Goal: Task Accomplishment & Management: Manage account settings

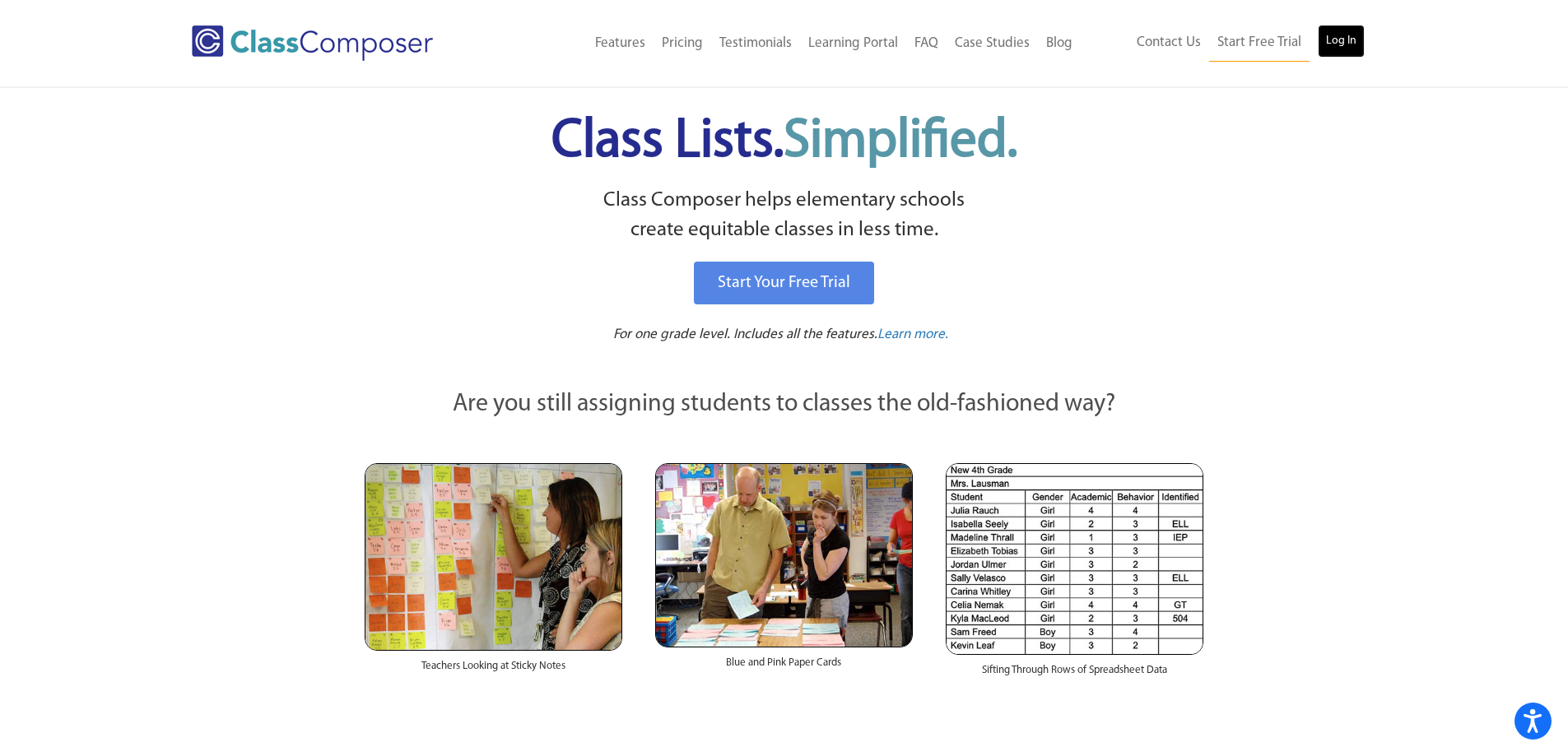
click at [1323, 40] on link "Log In" at bounding box center [1341, 41] width 47 height 33
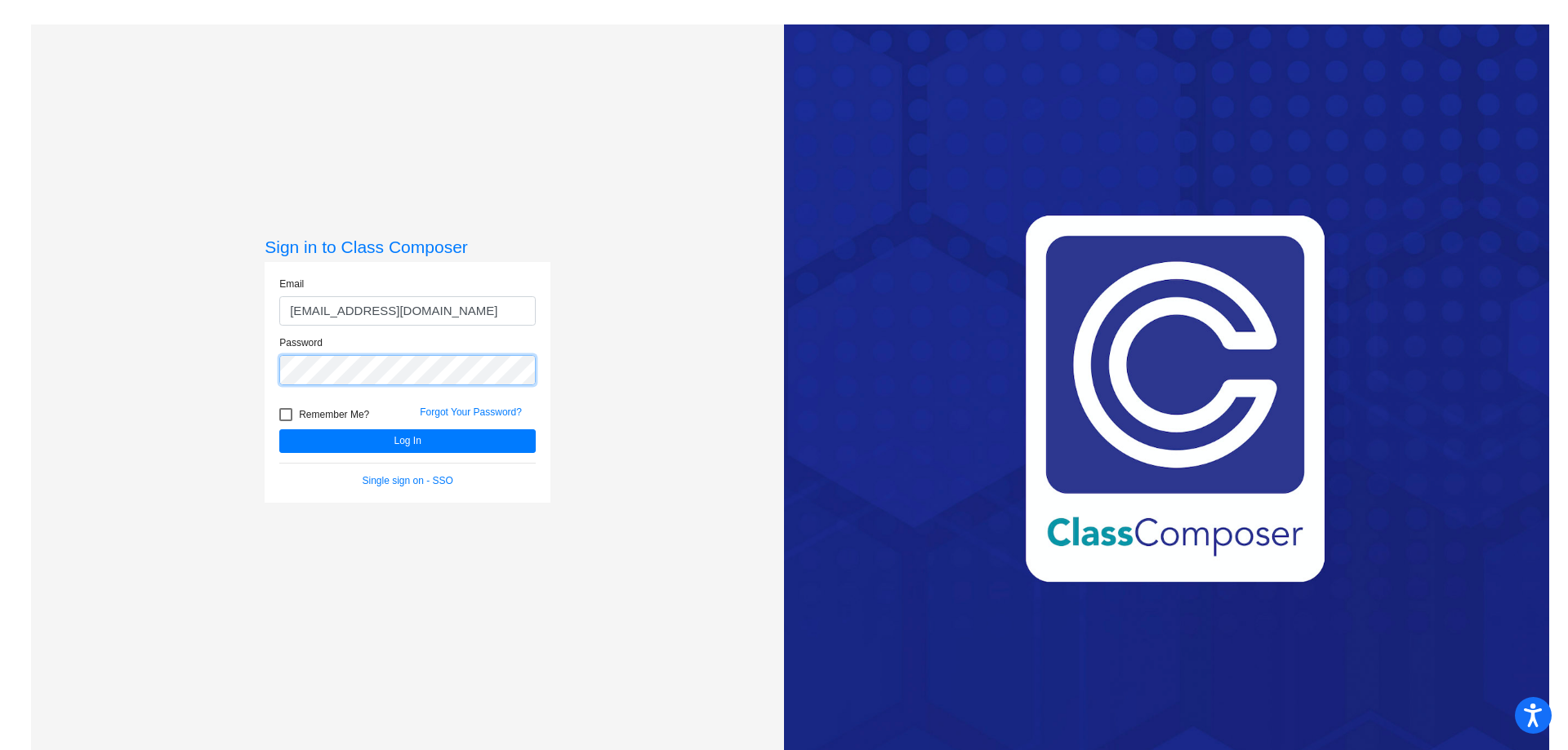
click at [279, 430] on button "Log In" at bounding box center [407, 441] width 256 height 24
drag, startPoint x: 468, startPoint y: 309, endPoint x: 371, endPoint y: 311, distance: 97.0
click at [371, 311] on input "nmacdonald@marlboro.k12.nj.us" at bounding box center [407, 311] width 256 height 30
type input "nmacdonald@mtps.org"
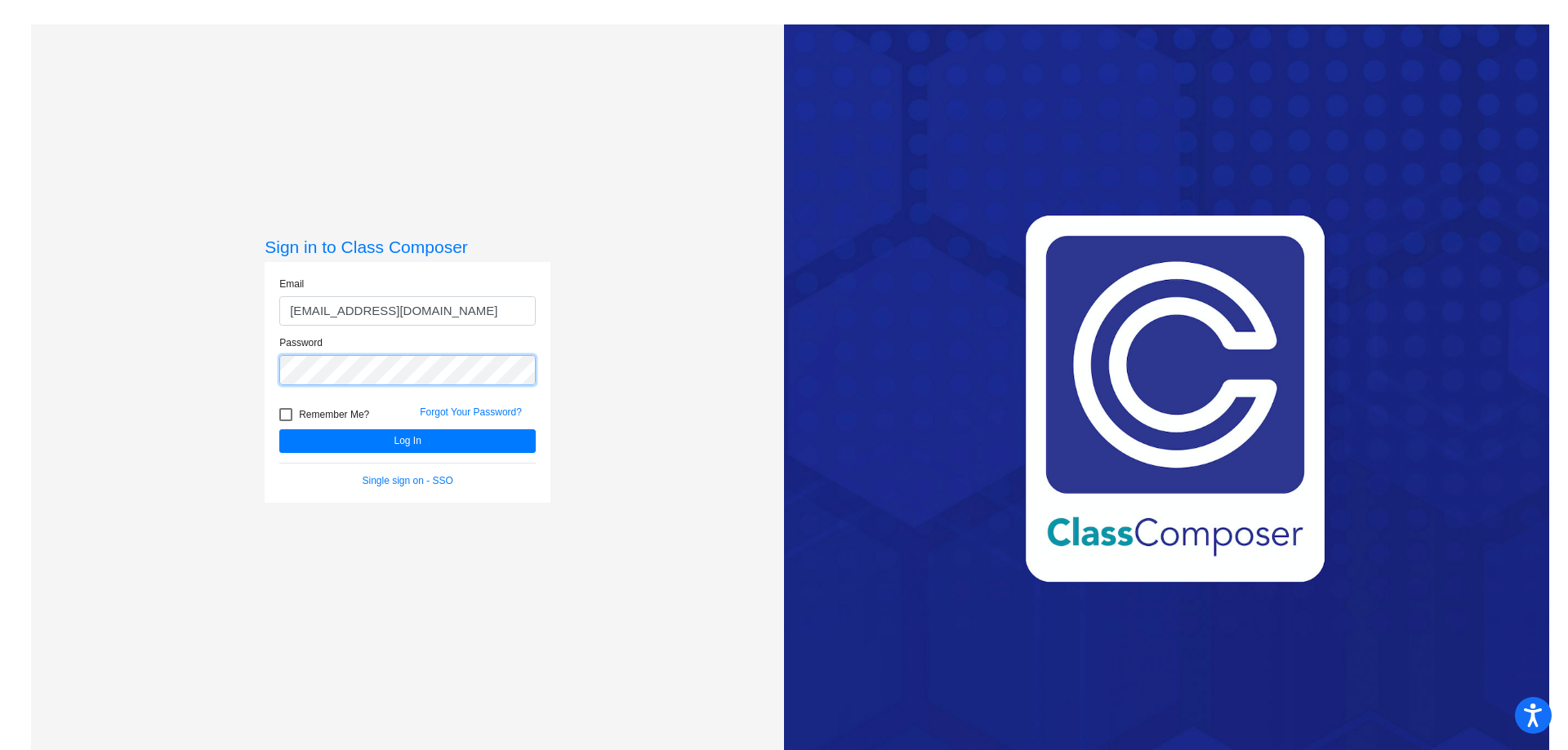
click at [279, 430] on button "Log In" at bounding box center [407, 441] width 256 height 24
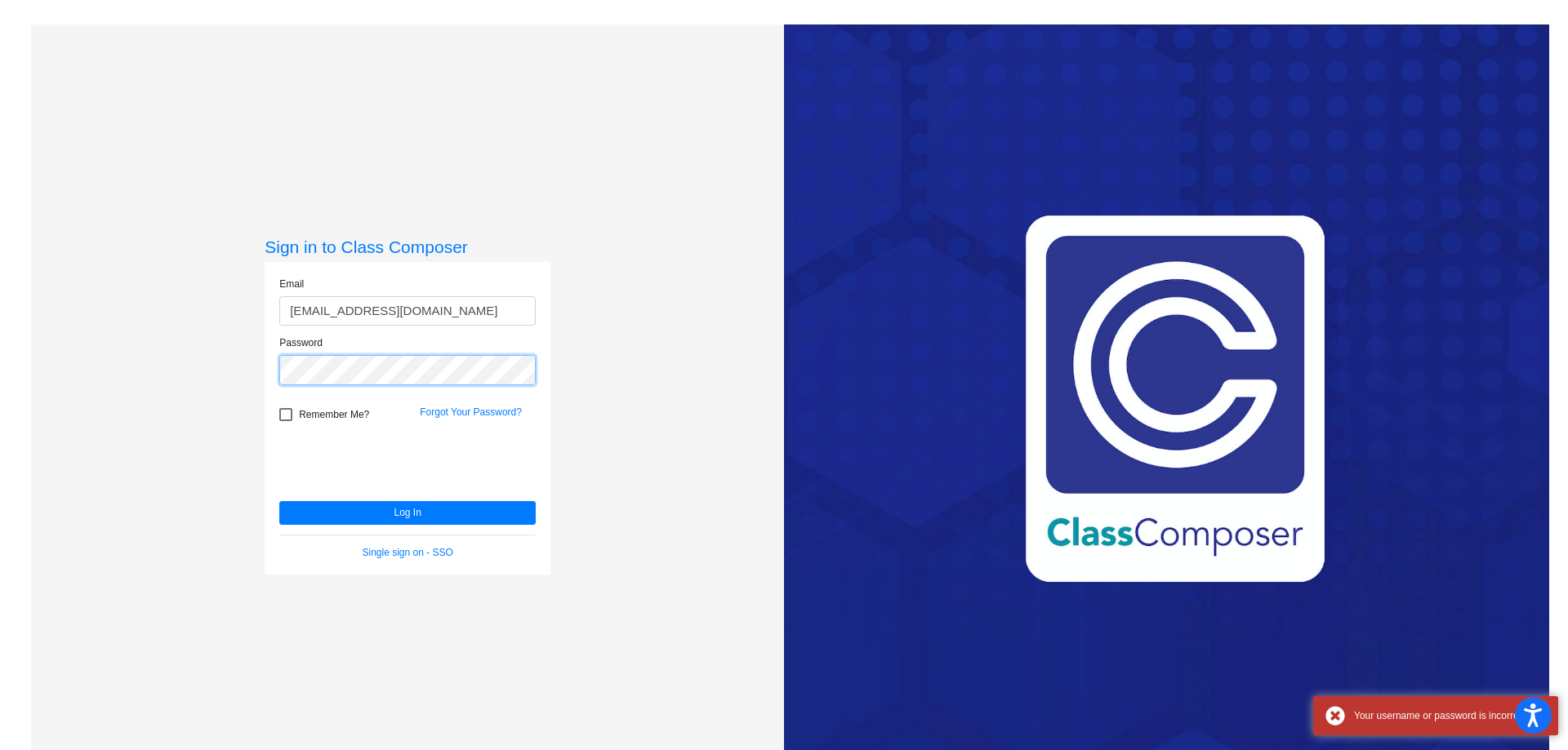
click at [279, 501] on button "Log In" at bounding box center [407, 513] width 256 height 24
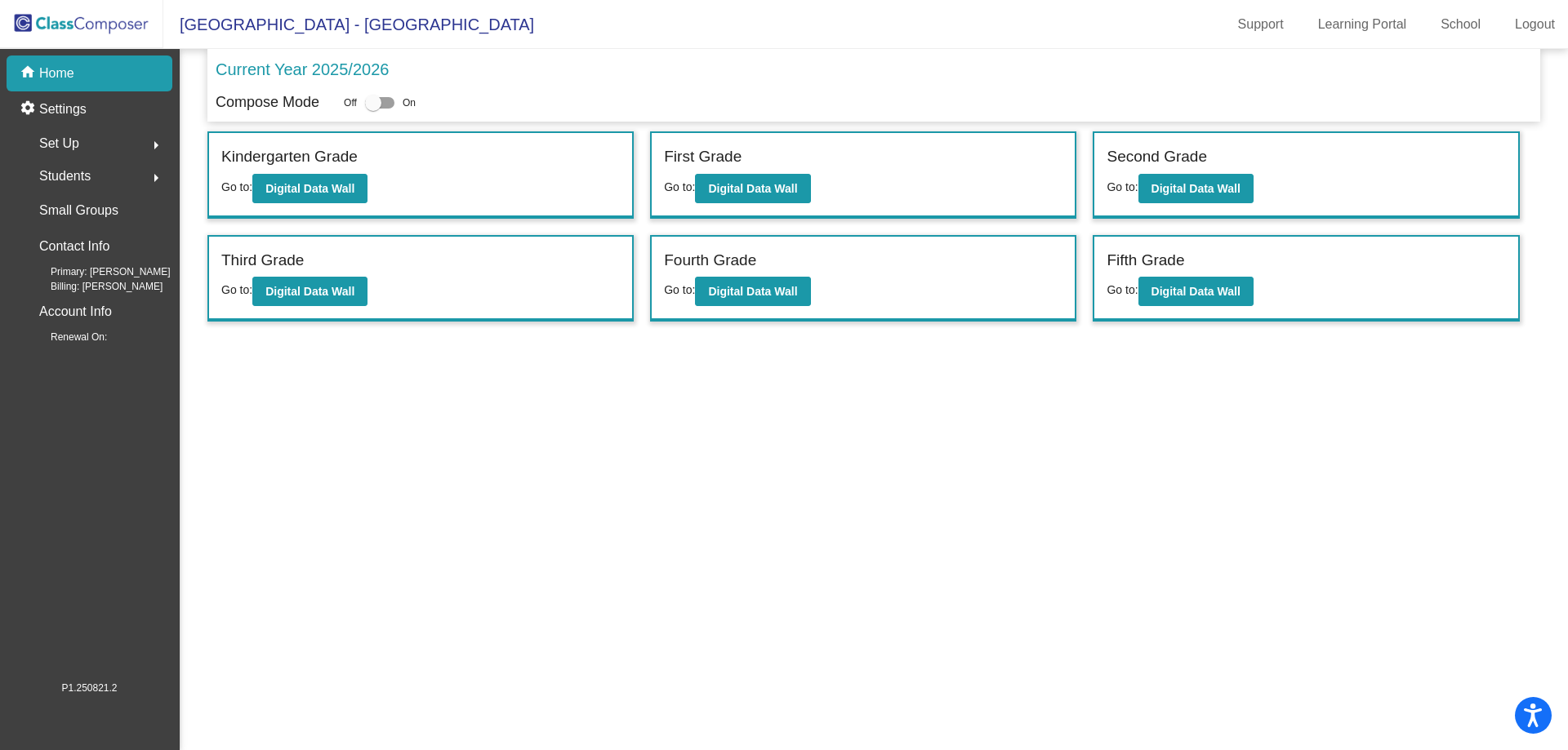
click at [87, 154] on div "Set Up arrow_right" at bounding box center [94, 144] width 156 height 33
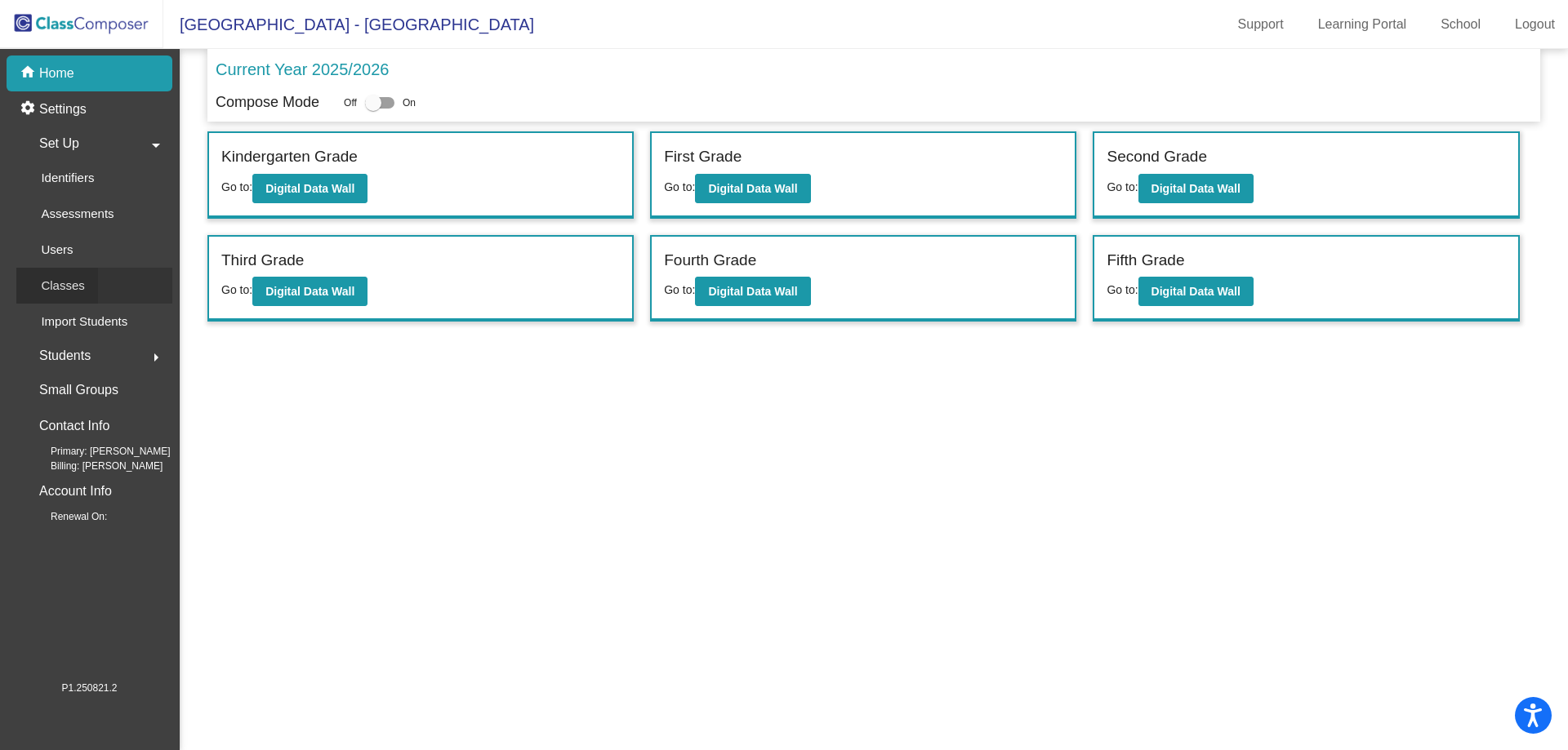
click at [76, 278] on p "Classes" at bounding box center [62, 286] width 43 height 20
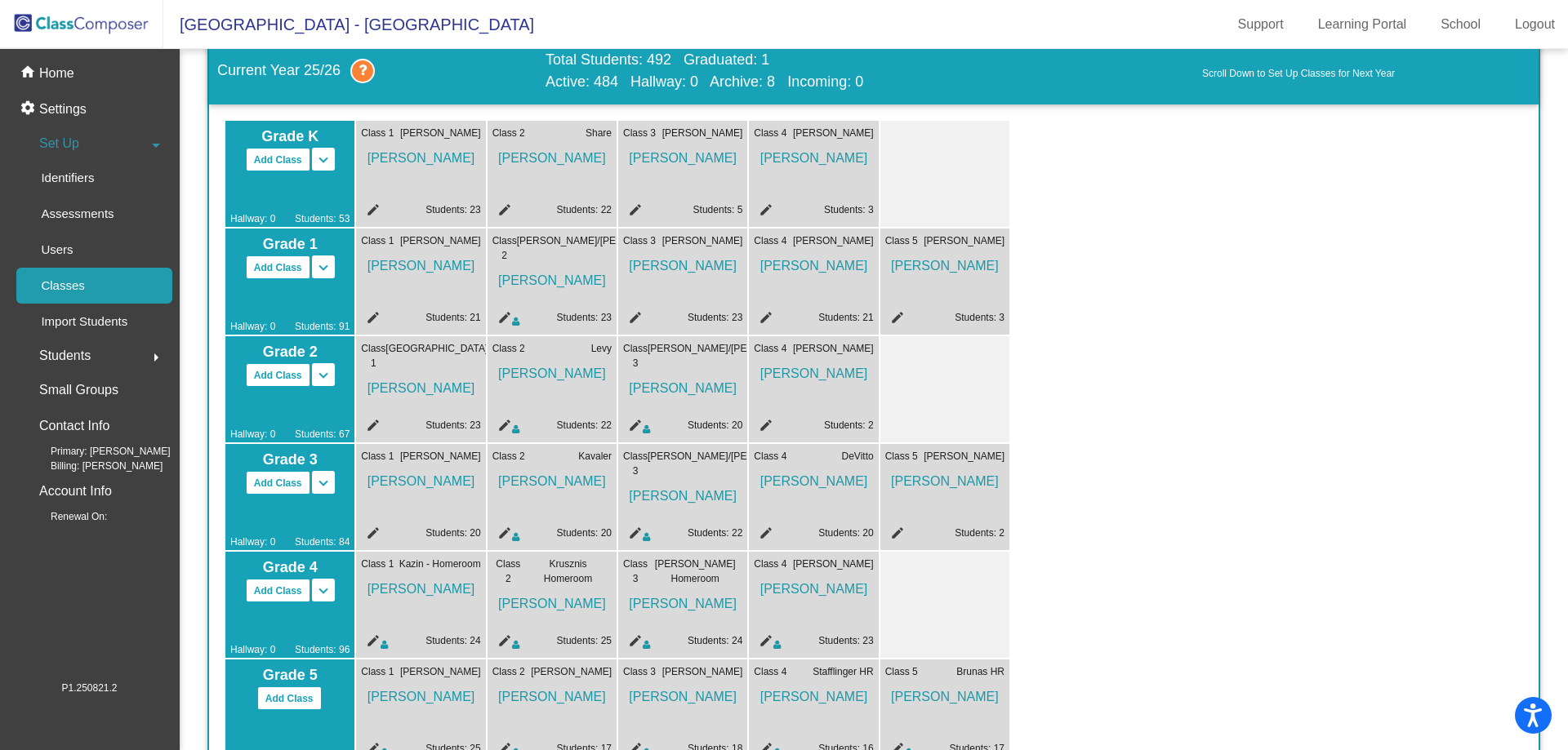
scroll to position [163, 0]
